Goal: Transaction & Acquisition: Subscribe to service/newsletter

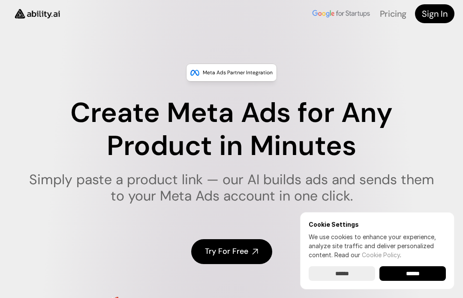
click at [415, 285] on div "Cookie Settings We use cookies to enhance your experience, analyze site traffic…" at bounding box center [377, 250] width 154 height 77
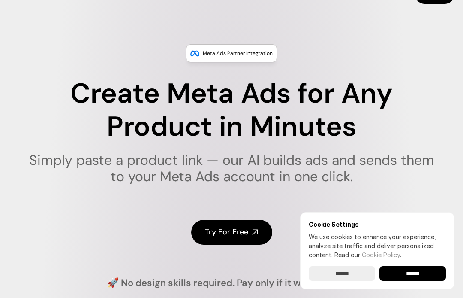
scroll to position [24, 0]
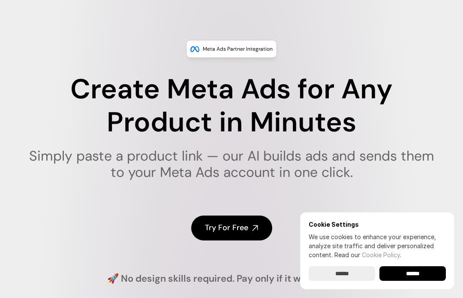
click at [418, 274] on input "******" at bounding box center [412, 273] width 66 height 15
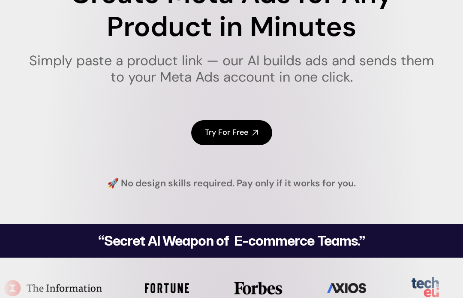
scroll to position [118, 0]
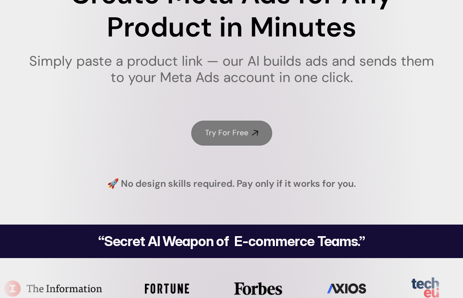
click at [242, 131] on h4 "Try For Free" at bounding box center [226, 132] width 43 height 11
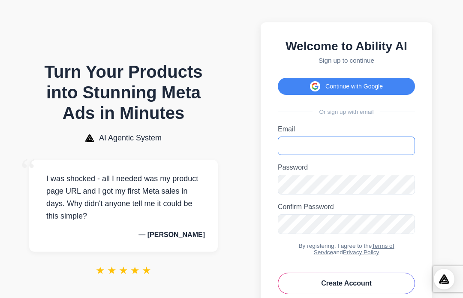
click at [292, 152] on input "Email" at bounding box center [346, 145] width 137 height 18
type input "**********"
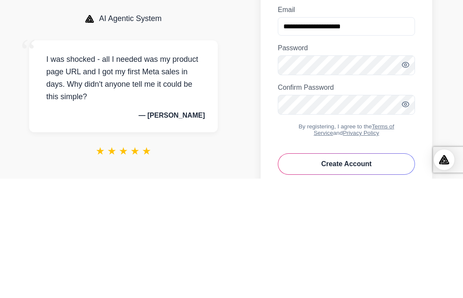
scroll to position [63, 0]
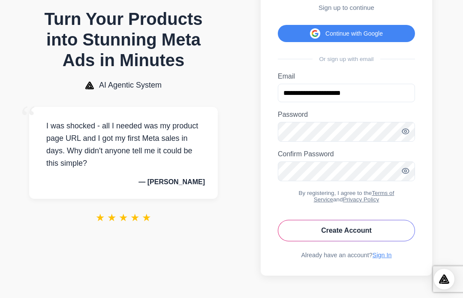
click at [354, 230] on button "Create Account" at bounding box center [346, 230] width 137 height 21
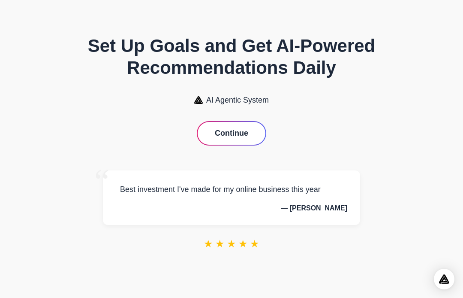
click at [235, 134] on button "Continue" at bounding box center [232, 133] width 68 height 23
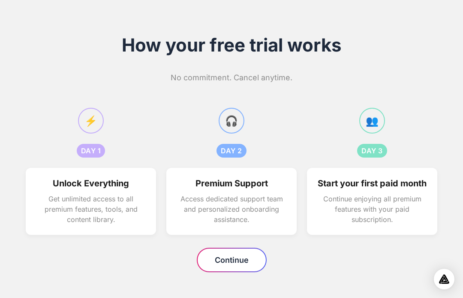
click at [224, 271] on button "Continue" at bounding box center [232, 259] width 68 height 23
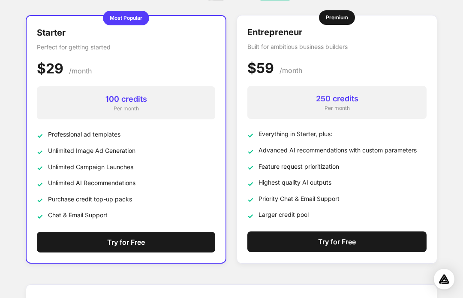
scroll to position [91, 0]
